Goal: Transaction & Acquisition: Book appointment/travel/reservation

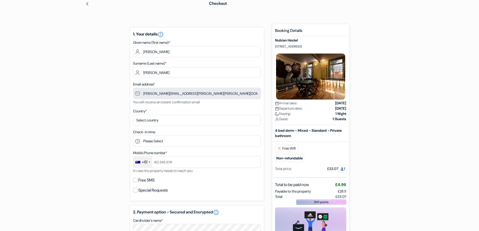
scroll to position [24, 0]
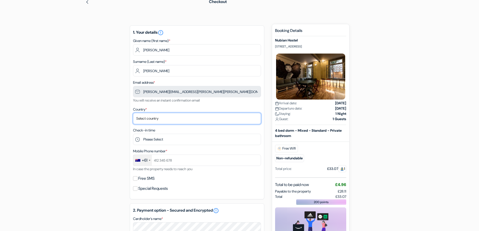
click at [184, 120] on select "Select country [GEOGRAPHIC_DATA] [GEOGRAPHIC_DATA] [GEOGRAPHIC_DATA] [GEOGRAPHI…" at bounding box center [197, 118] width 128 height 11
select select "16"
click at [133, 113] on select "Select country [GEOGRAPHIC_DATA] [GEOGRAPHIC_DATA] [GEOGRAPHIC_DATA] [GEOGRAPHI…" at bounding box center [197, 118] width 128 height 11
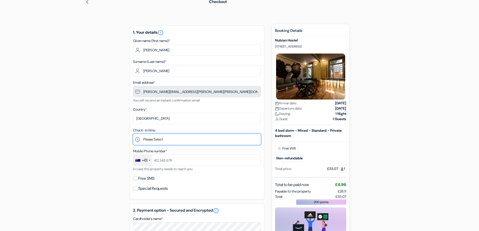
click at [174, 138] on select "Please Select 1:00 2:00 3:00 4:00 5:00 6:00 7:00 8:00 9:00 10:00 11:00 12:00 13…" at bounding box center [197, 139] width 128 height 11
select select "15"
click at [133, 134] on select "Please Select 1:00 2:00 3:00 4:00 5:00 6:00 7:00 8:00 9:00 10:00 11:00 12:00 13…" at bounding box center [197, 139] width 128 height 11
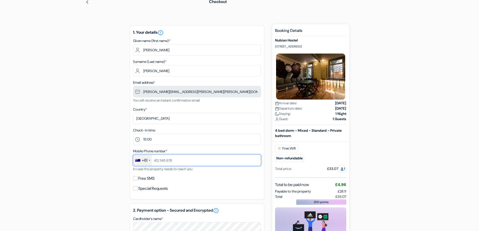
click at [195, 160] on input "text" at bounding box center [197, 160] width 128 height 11
type input "[PHONE_NUMBER]"
click at [135, 180] on input "Free SMS" at bounding box center [135, 178] width 5 height 5
checkbox input "true"
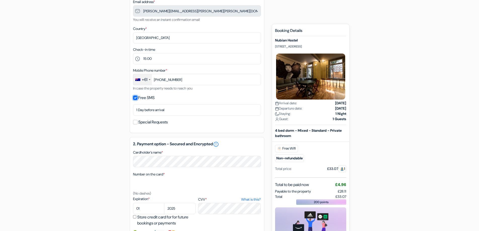
scroll to position [106, 0]
select select "2027"
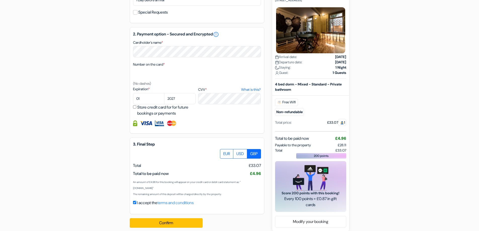
scroll to position [222, 0]
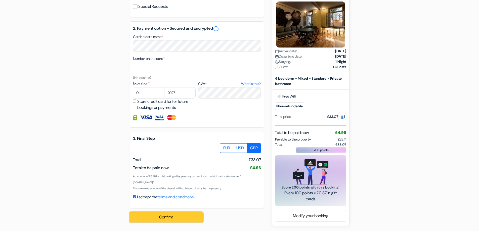
click at [174, 216] on button "Confirm Loading..." at bounding box center [166, 217] width 73 height 10
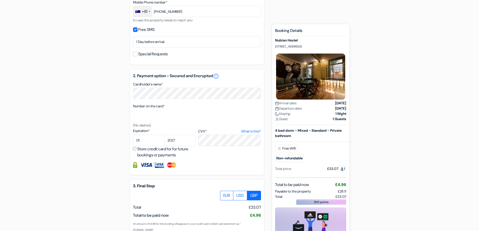
scroll to position [171, 0]
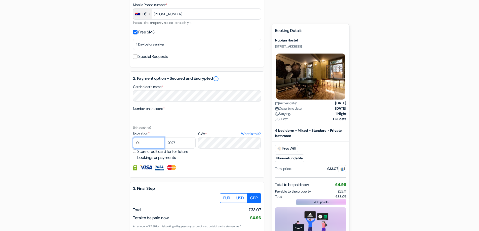
click at [140, 144] on select "01 02 03 04 05 06 07 08 09 10 11 12" at bounding box center [148, 142] width 31 height 11
select select "07"
click at [133, 138] on select "01 02 03 04 05 06 07 08 09 10 11 12" at bounding box center [148, 142] width 31 height 11
click at [176, 142] on select "2025 2026 2027 2028 2029 2030 2031 2032 2033 2034 2035 2036 2037 2038 2039 2040…" at bounding box center [179, 142] width 31 height 11
select select "2029"
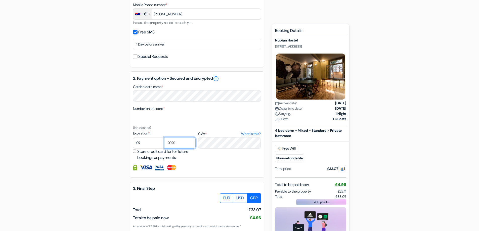
click at [164, 138] on select "2025 2026 2027 2028 2029 2030 2031 2032 2033 2034 2035 2036 2037 2038 2039 2040…" at bounding box center [179, 142] width 31 height 11
click at [227, 165] on div "2. Payment option - Secured and Encrypted error_outline Cardholder’s name * Num…" at bounding box center [197, 124] width 134 height 106
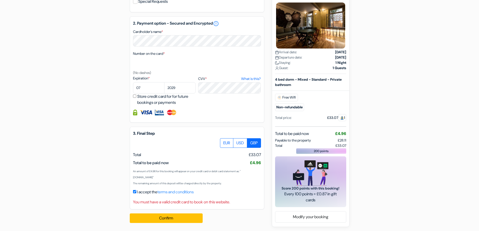
scroll to position [228, 0]
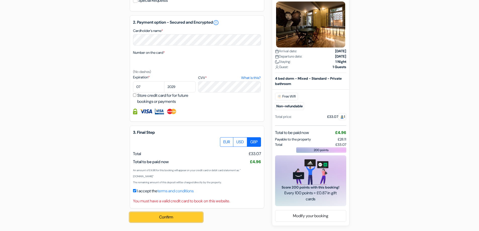
click at [163, 217] on button "Confirm Loading..." at bounding box center [166, 217] width 73 height 10
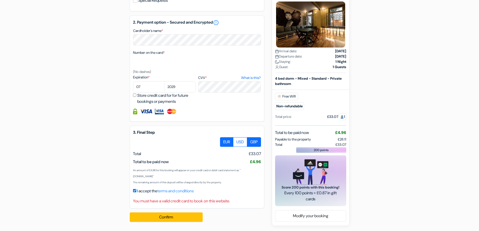
click at [223, 143] on label "EUR" at bounding box center [226, 142] width 13 height 10
click at [223, 140] on input "EUR" at bounding box center [221, 138] width 3 height 3
radio input "true"
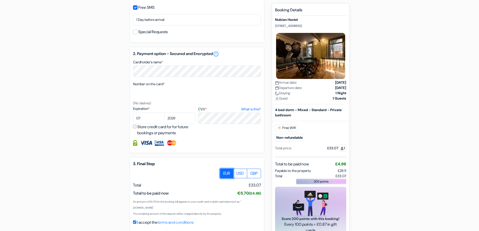
scroll to position [195, 0]
click at [134, 128] on input "Store credit card for for future bookings or payments" at bounding box center [134, 126] width 3 height 3
checkbox input "true"
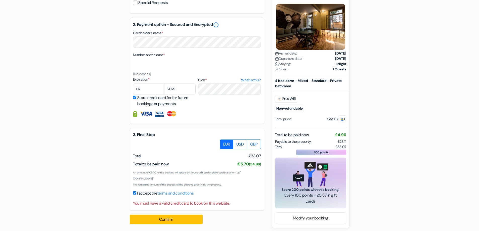
scroll to position [228, 0]
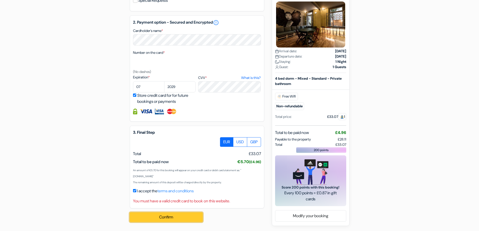
click at [162, 216] on button "Confirm Loading..." at bounding box center [166, 217] width 73 height 10
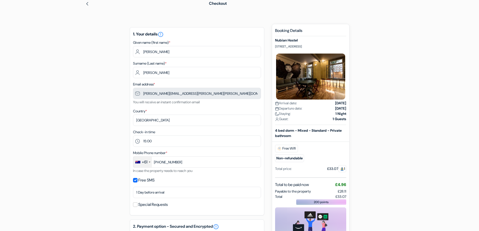
scroll to position [0, 0]
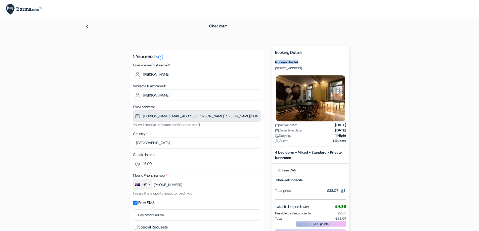
drag, startPoint x: 274, startPoint y: 63, endPoint x: 302, endPoint y: 63, distance: 27.1
click at [302, 63] on div "New booking Booking Details [STREET_ADDRESS] Arrival date: [DATE] Departure dat…" at bounding box center [311, 173] width 78 height 254
copy h5 "Nubian Hostel"
